Goal: Task Accomplishment & Management: Use online tool/utility

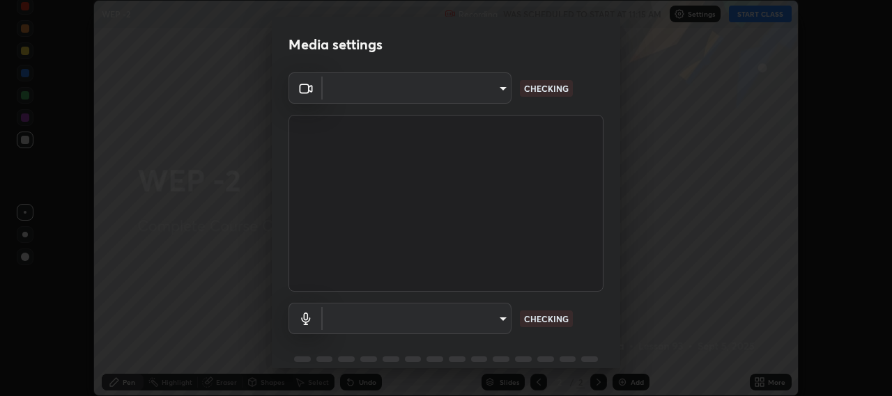
scroll to position [61, 0]
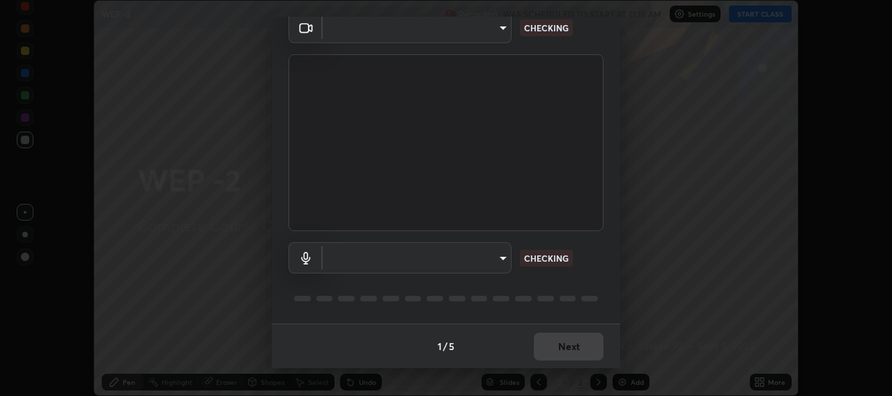
type input "b317e01ce44dabc3be8dd9fbd21c4c94838353ba5ba3926cf423050bf086703d"
type input "c3919e96a5ab5b599c6855178749ec7a7a8a003fead2dd7e2b47559334d8e3b5"
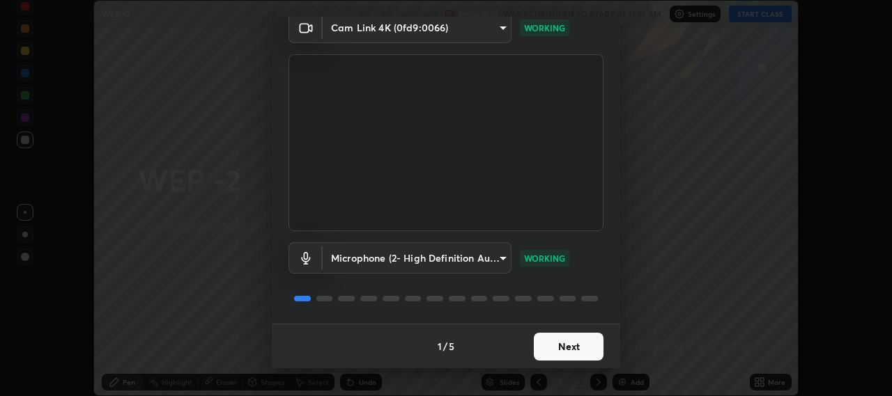
click at [578, 346] on button "Next" at bounding box center [569, 347] width 70 height 28
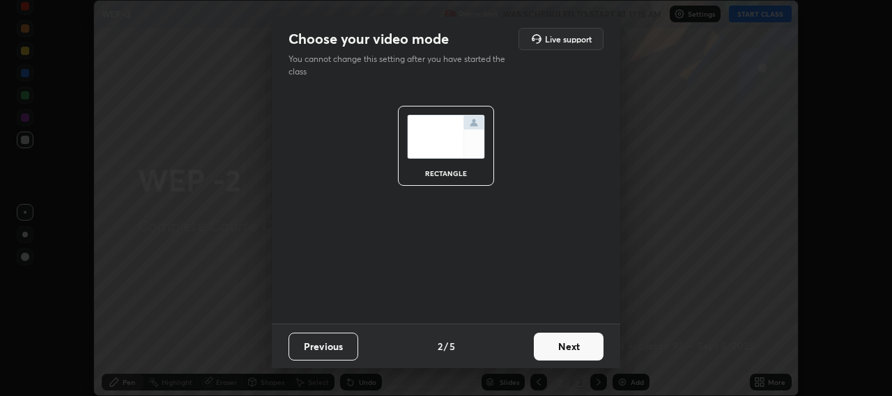
scroll to position [0, 0]
click at [579, 346] on button "Next" at bounding box center [569, 347] width 70 height 28
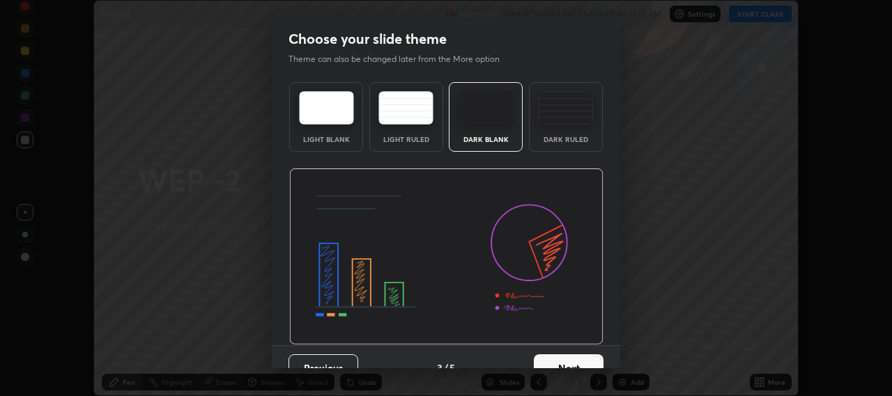
scroll to position [22, 0]
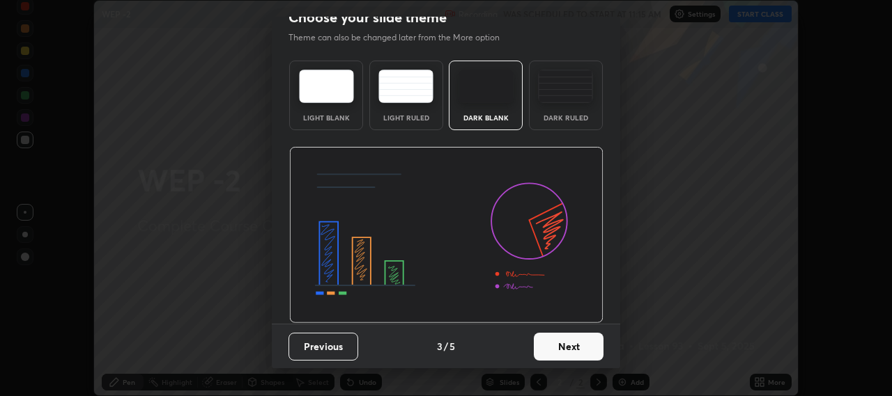
click at [567, 341] on button "Next" at bounding box center [569, 347] width 70 height 28
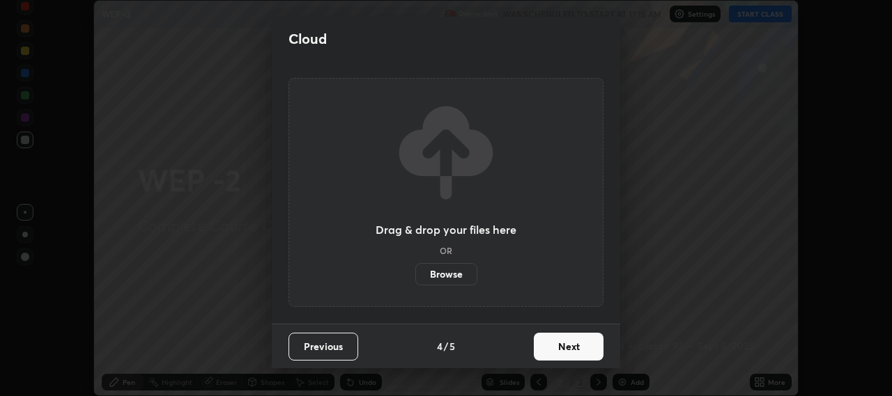
click at [580, 348] on button "Next" at bounding box center [569, 347] width 70 height 28
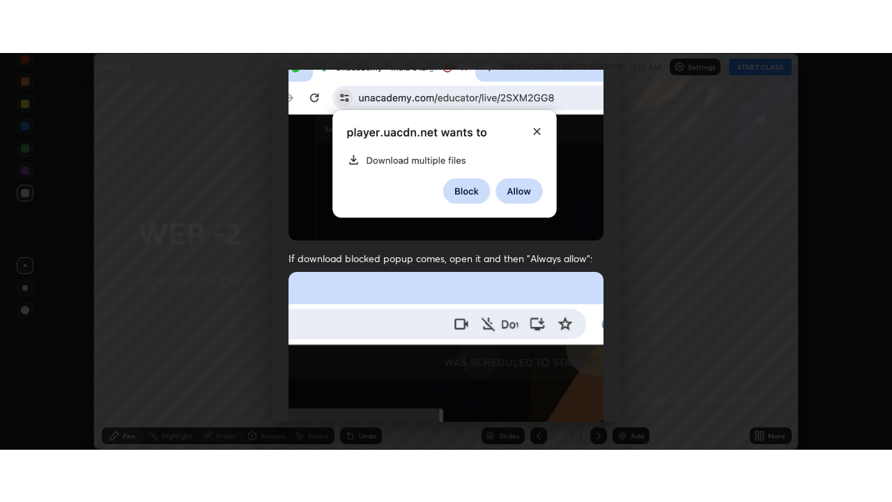
scroll to position [345, 0]
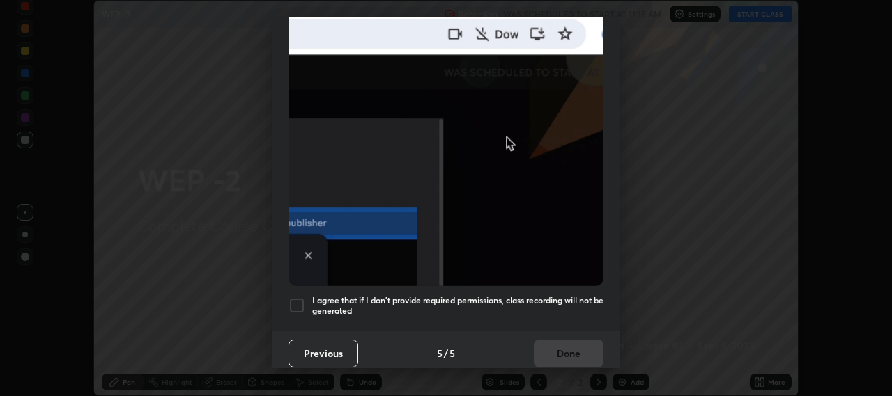
click at [300, 298] on div at bounding box center [296, 305] width 17 height 17
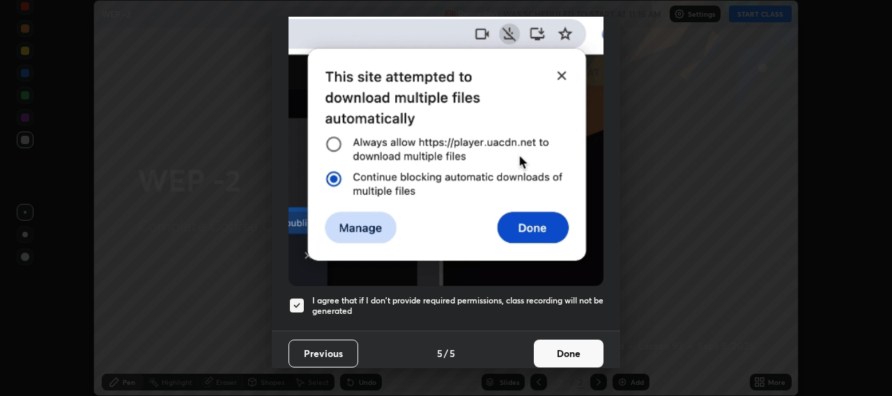
click at [566, 352] on button "Done" at bounding box center [569, 354] width 70 height 28
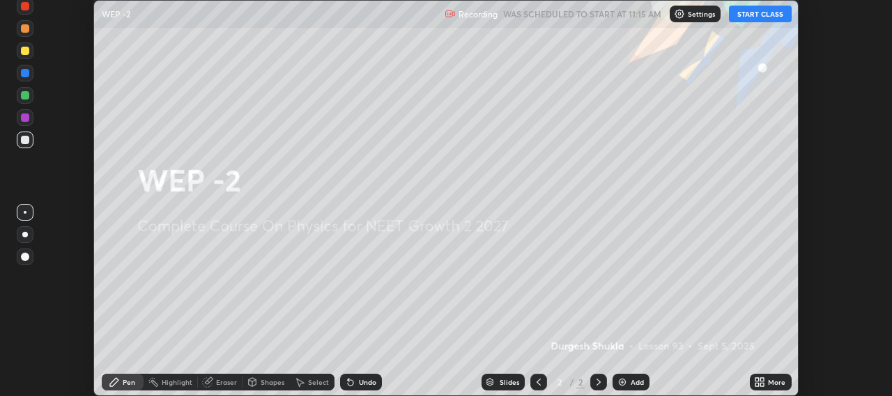
click at [766, 14] on button "START CLASS" at bounding box center [760, 14] width 63 height 17
click at [764, 382] on icon at bounding box center [759, 382] width 11 height 11
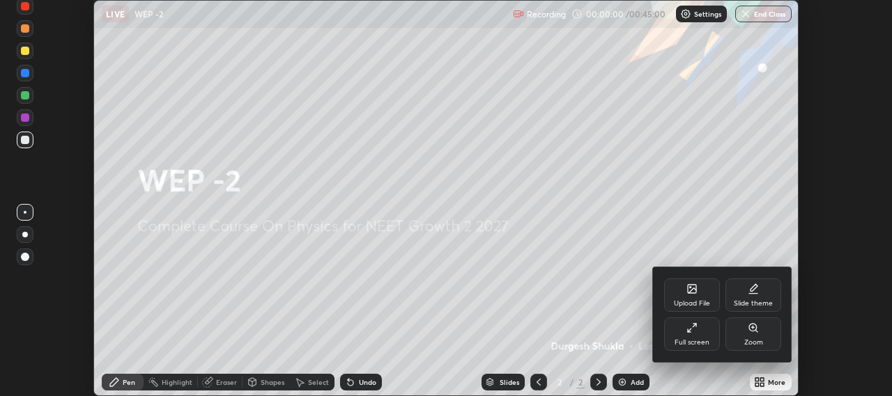
click at [701, 334] on div "Full screen" at bounding box center [692, 334] width 56 height 33
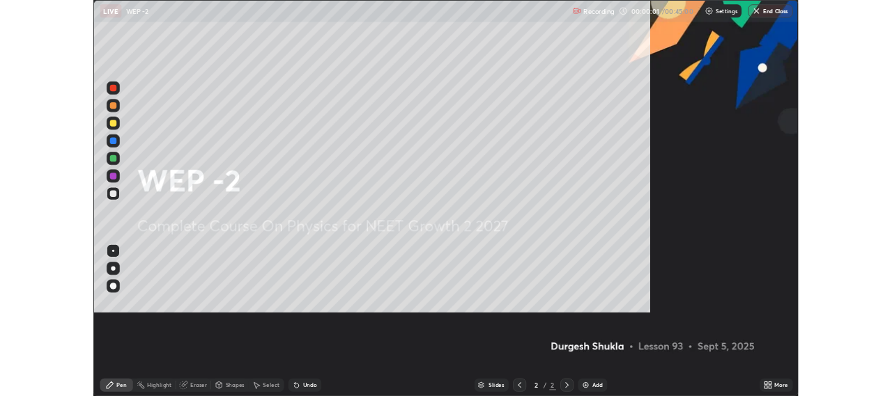
scroll to position [502, 892]
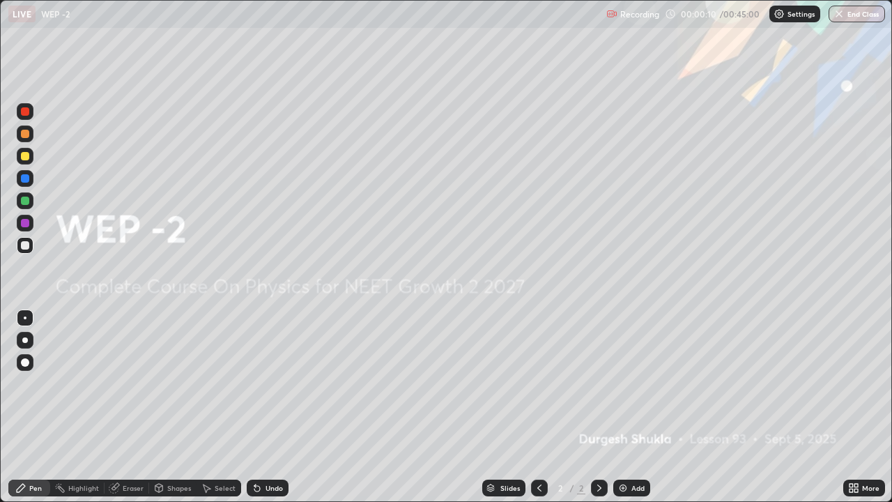
click at [596, 396] on icon at bounding box center [599, 487] width 11 height 11
click at [624, 396] on img at bounding box center [622, 487] width 11 height 11
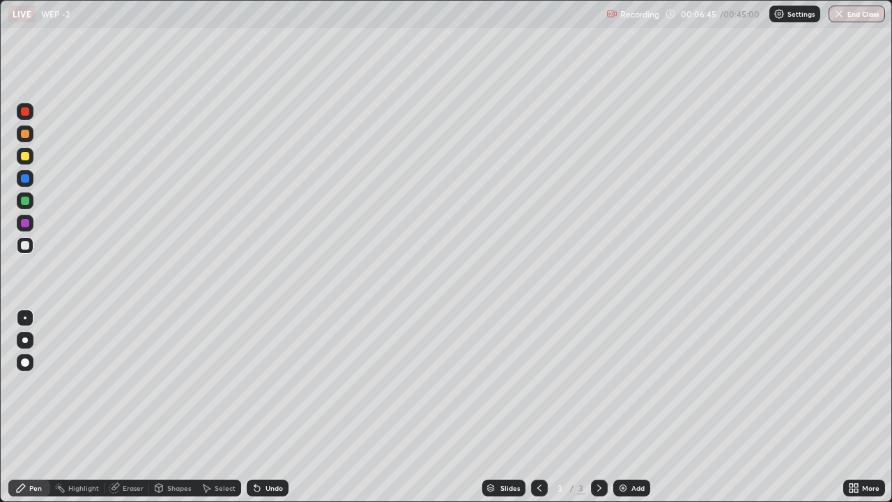
click at [25, 156] on div at bounding box center [25, 156] width 8 height 8
click at [25, 362] on div at bounding box center [25, 362] width 8 height 8
click at [24, 160] on div at bounding box center [25, 156] width 8 height 8
click at [624, 396] on img at bounding box center [622, 487] width 11 height 11
click at [536, 396] on icon at bounding box center [539, 487] width 11 height 11
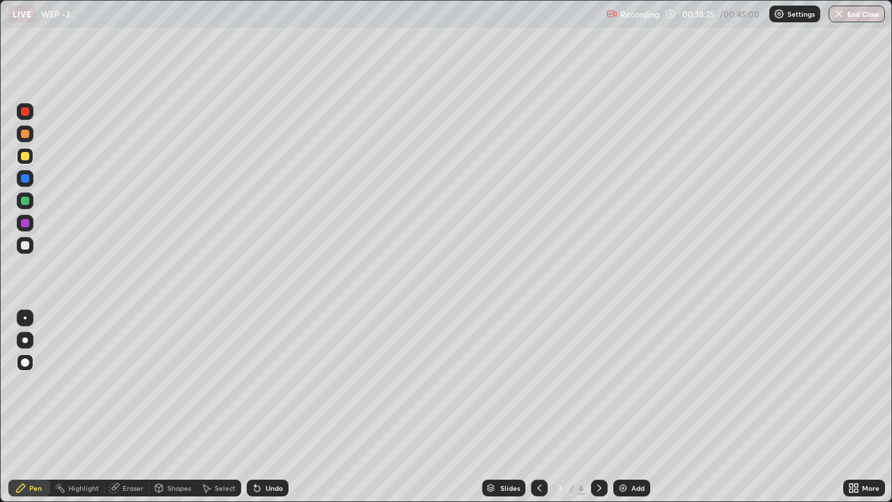
click at [596, 396] on icon at bounding box center [599, 487] width 11 height 11
click at [621, 396] on img at bounding box center [622, 487] width 11 height 11
click at [622, 396] on img at bounding box center [622, 487] width 11 height 11
click at [619, 396] on img at bounding box center [622, 487] width 11 height 11
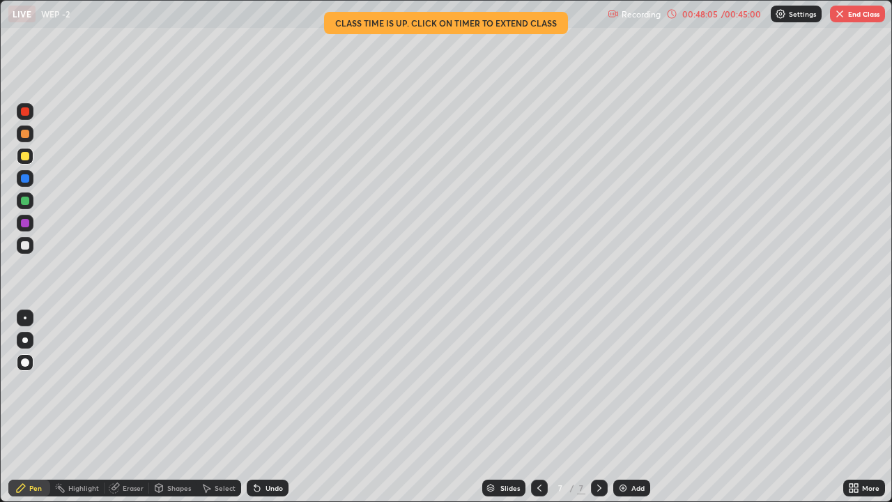
click at [846, 12] on button "End Class" at bounding box center [857, 14] width 55 height 17
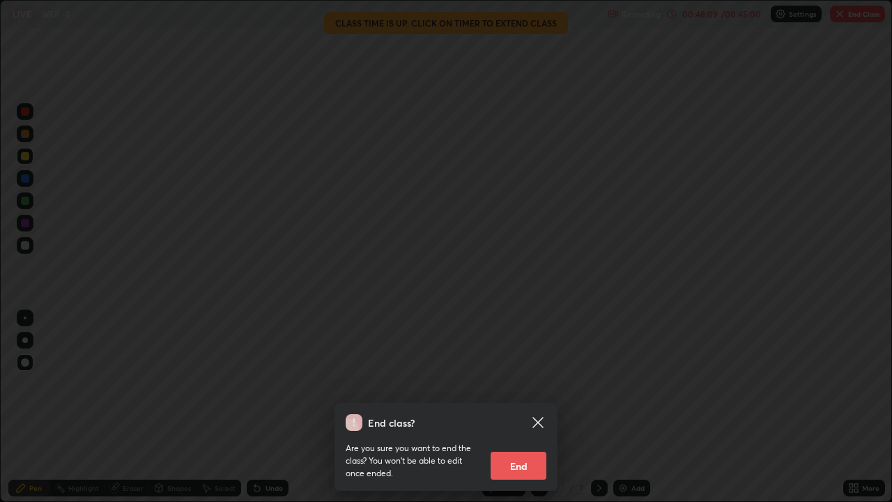
click at [520, 396] on button "End" at bounding box center [518, 465] width 56 height 28
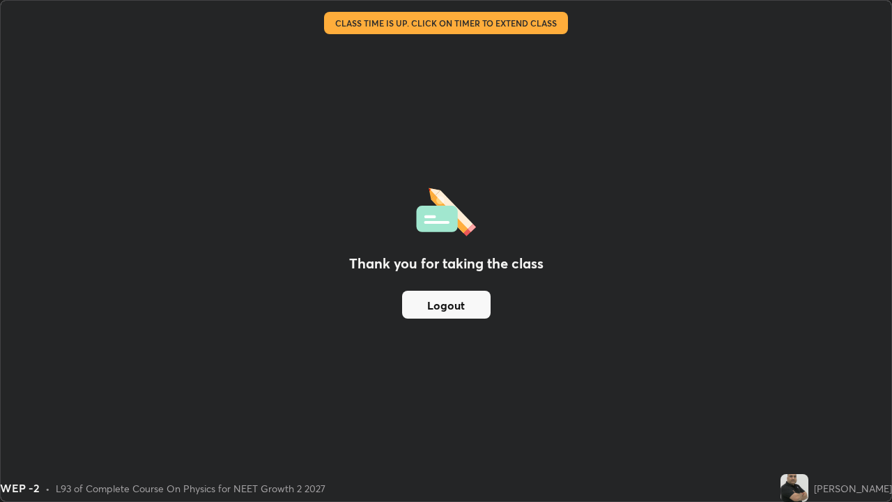
click at [440, 300] on button "Logout" at bounding box center [446, 304] width 88 height 28
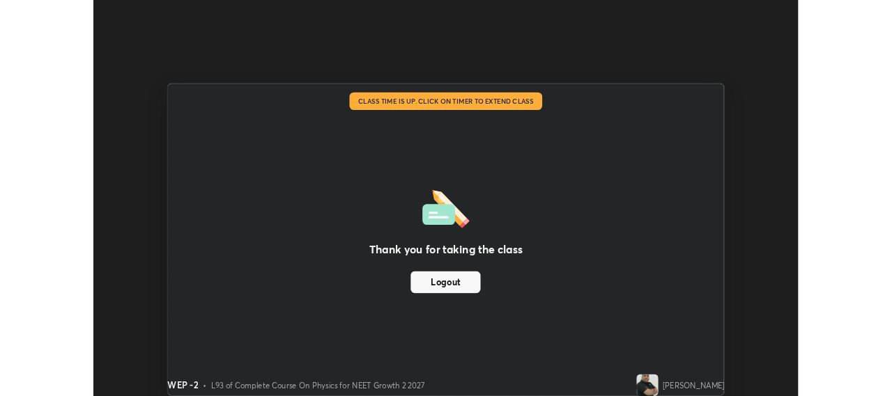
scroll to position [69268, 68772]
